Goal: Navigation & Orientation: Find specific page/section

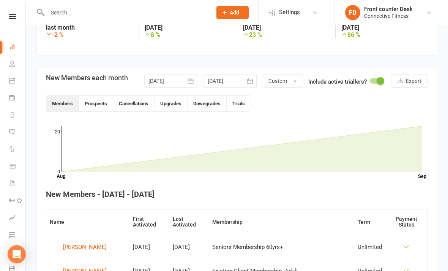
click at [13, 13] on nav "Clubworx Dashboard People Calendar Payments Reports Messages Automations Produc…" at bounding box center [13, 137] width 26 height 271
click at [12, 19] on icon at bounding box center [12, 16] width 7 height 5
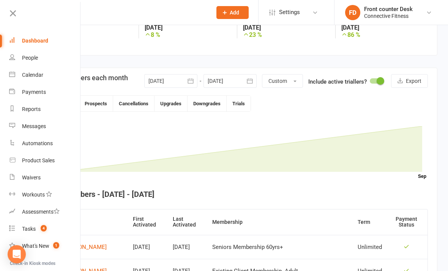
click at [41, 40] on div "Dashboard" at bounding box center [35, 41] width 26 height 6
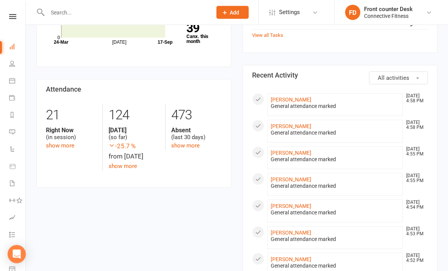
scroll to position [310, 0]
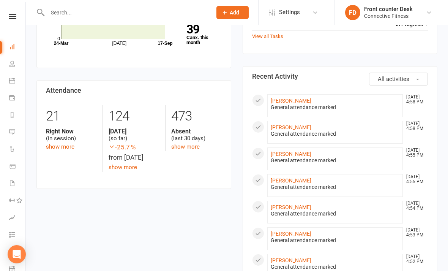
click at [62, 157] on div "21 Right Now (in session) show more 124 [DATE] (so far) -25.7 % from [DATE] sho…" at bounding box center [133, 138] width 187 height 67
click at [63, 143] on link "show more" at bounding box center [60, 146] width 29 height 7
